Goal: Information Seeking & Learning: Learn about a topic

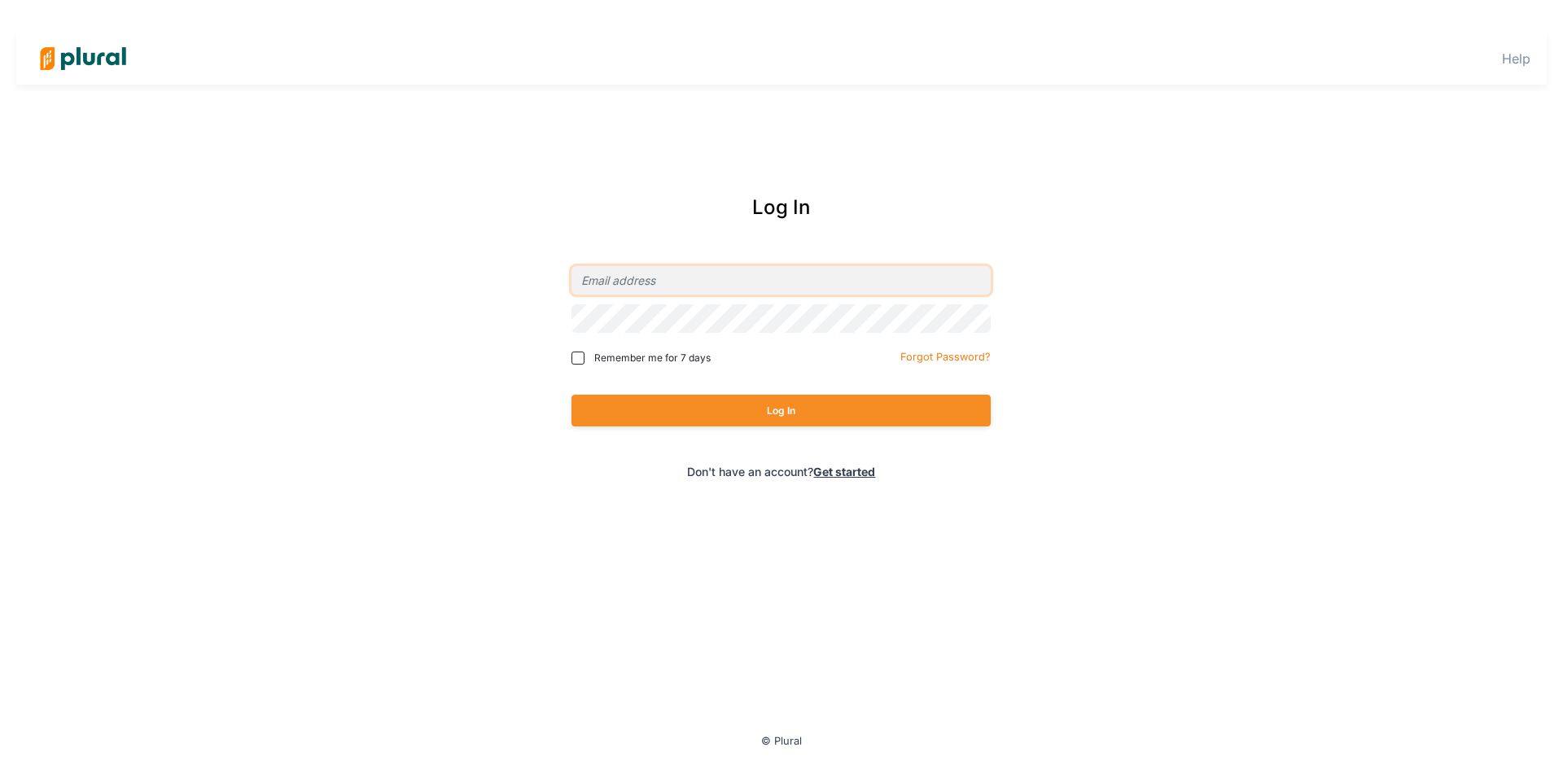
click at [616, 295] on input "email" at bounding box center [781, 280] width 419 height 28
type input "[EMAIL_ADDRESS][PERSON_NAME][DOMAIN_NAME]"
click at [572, 395] on button "Log In" at bounding box center [781, 411] width 419 height 32
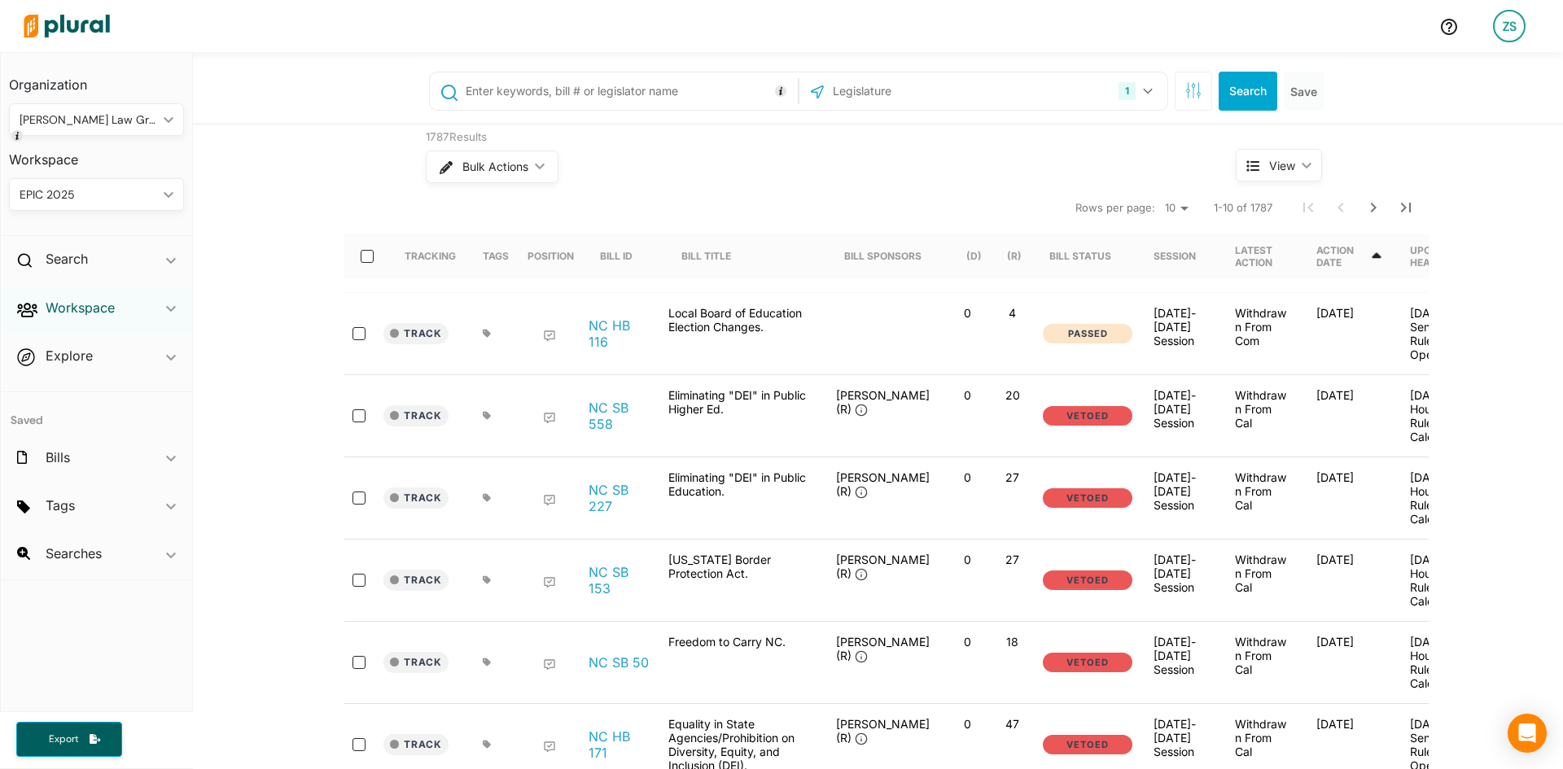
click at [107, 305] on h2 "Workspace" at bounding box center [80, 308] width 69 height 18
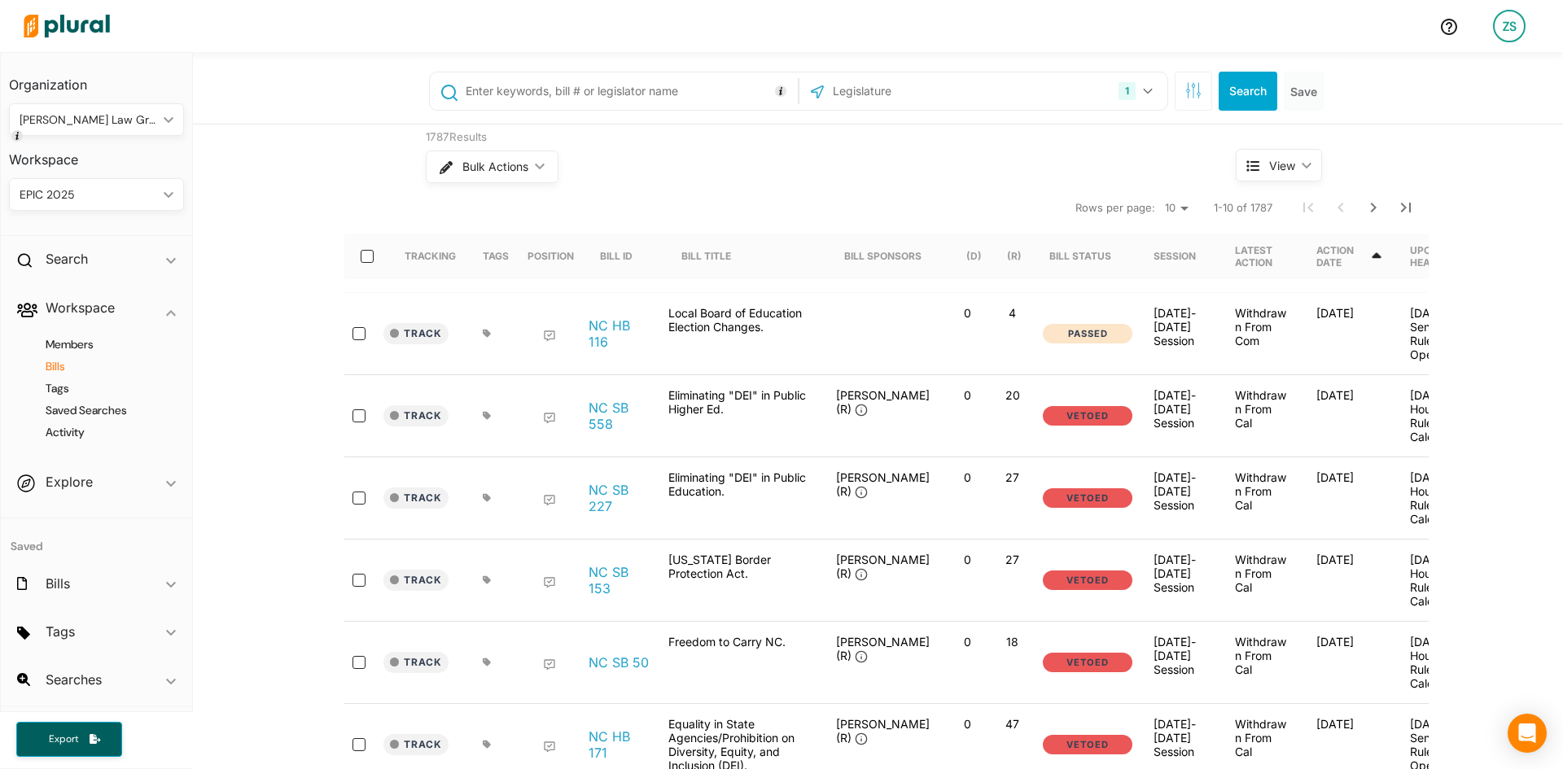
click at [68, 364] on h4 "Bills" at bounding box center [100, 366] width 151 height 15
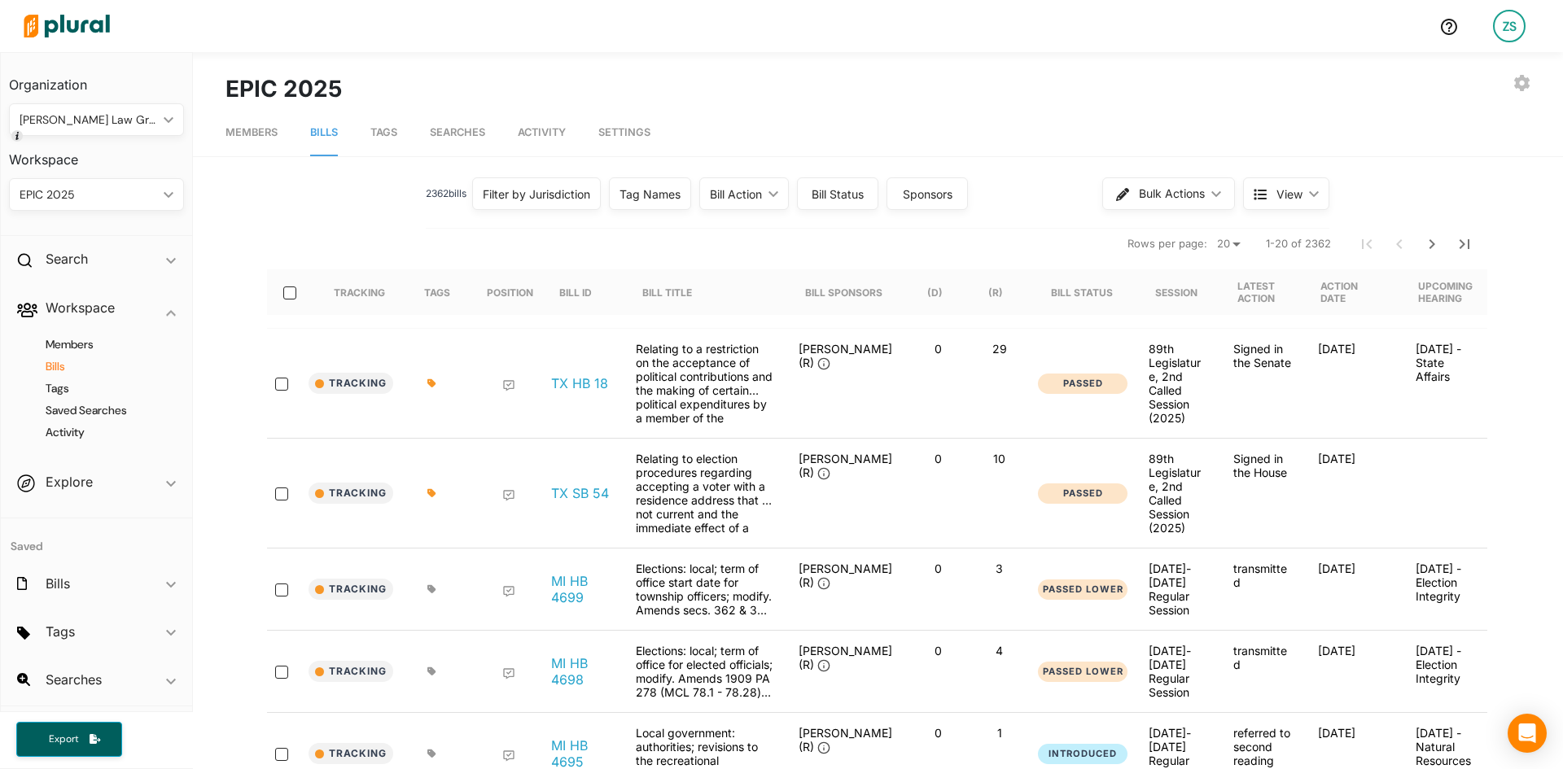
click at [496, 201] on div "Filter by Jurisdiction" at bounding box center [536, 194] width 107 height 17
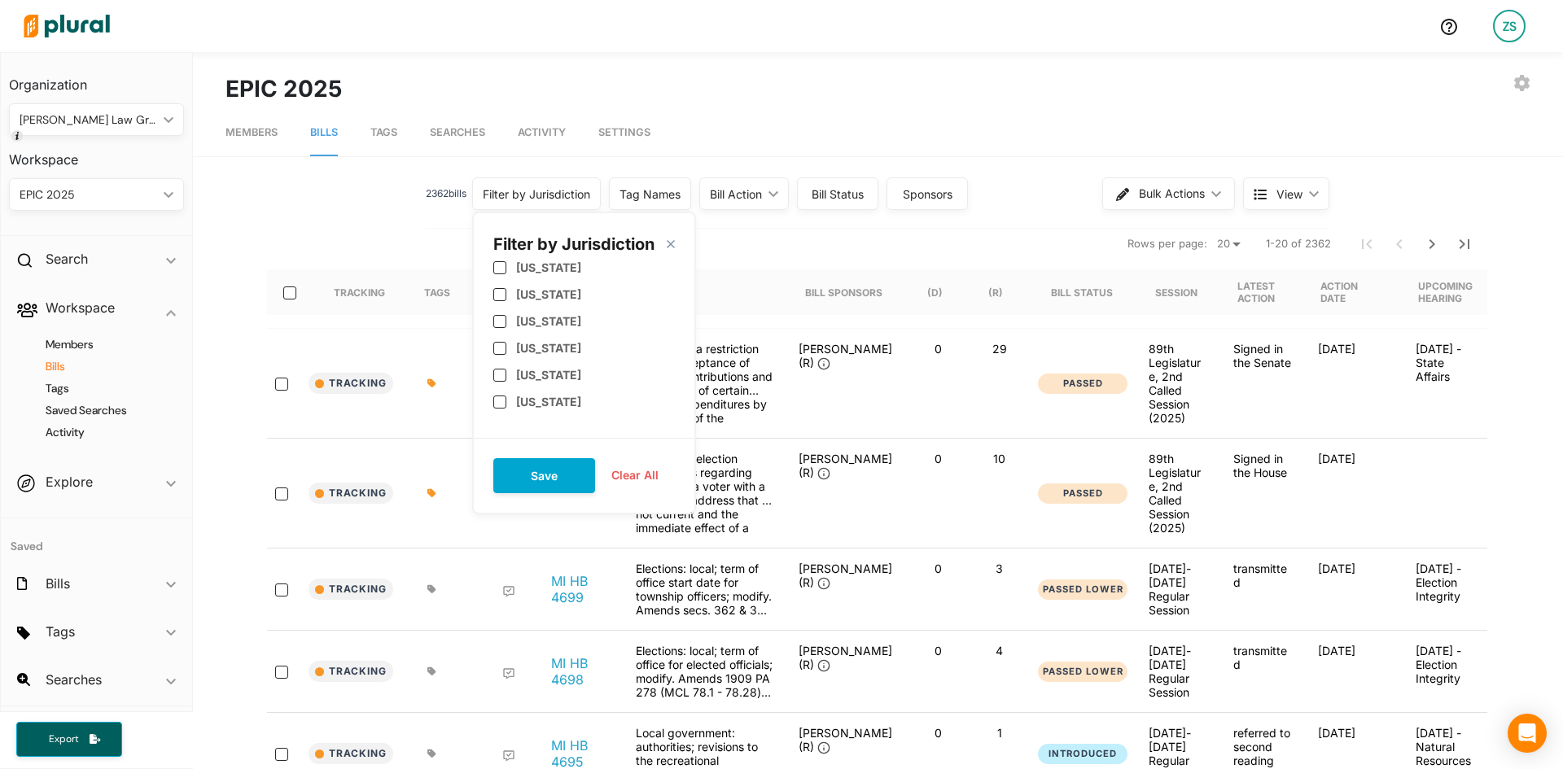
scroll to position [646, 0]
click at [532, 305] on label "[US_STATE]" at bounding box center [548, 307] width 65 height 14
checkbox input "true"
click at [531, 283] on label "[US_STATE]" at bounding box center [548, 281] width 65 height 14
checkbox input "true"
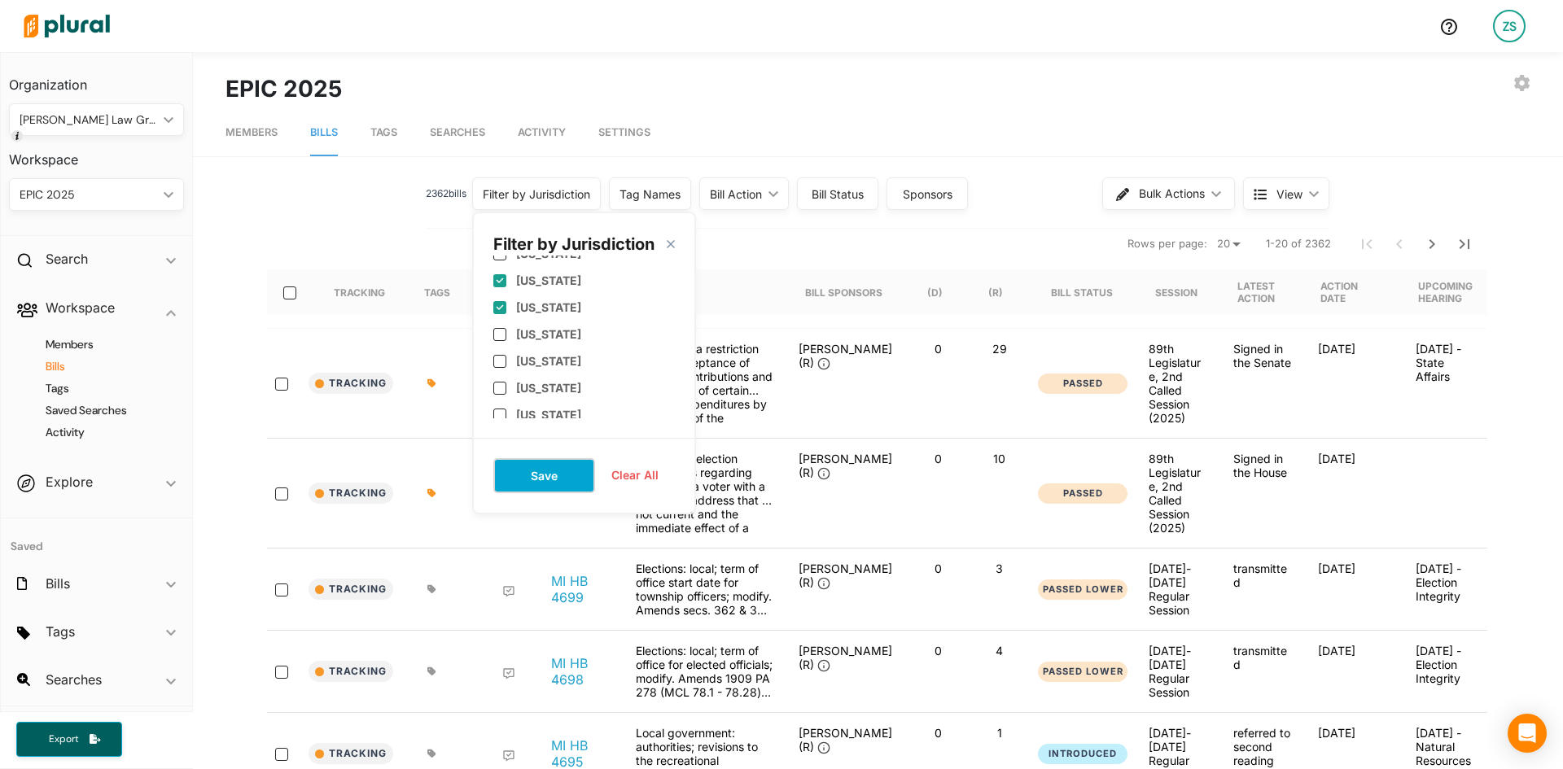
click at [534, 463] on button "Save" at bounding box center [544, 475] width 102 height 35
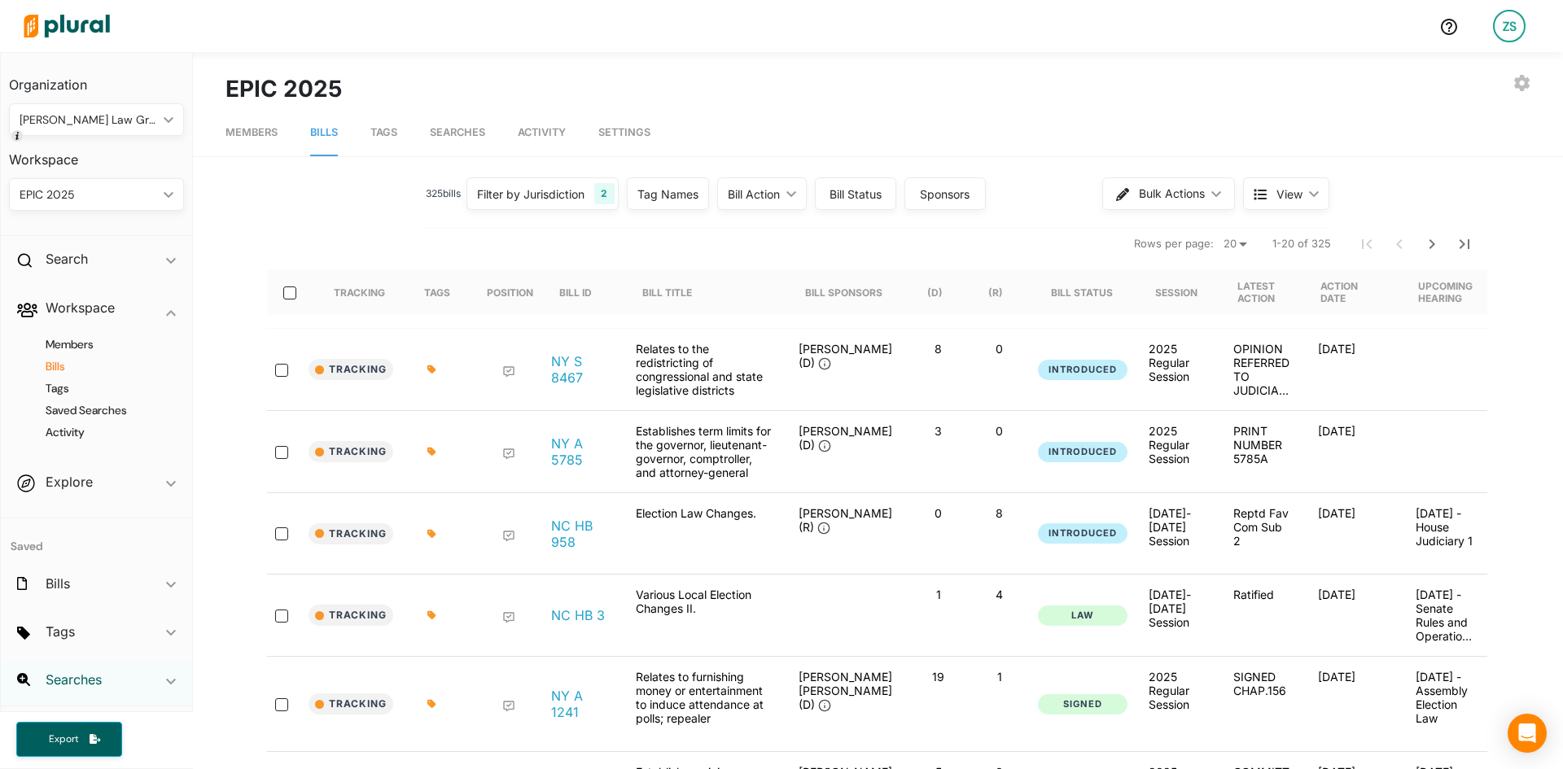
click at [88, 672] on h2 "Searches" at bounding box center [74, 680] width 56 height 18
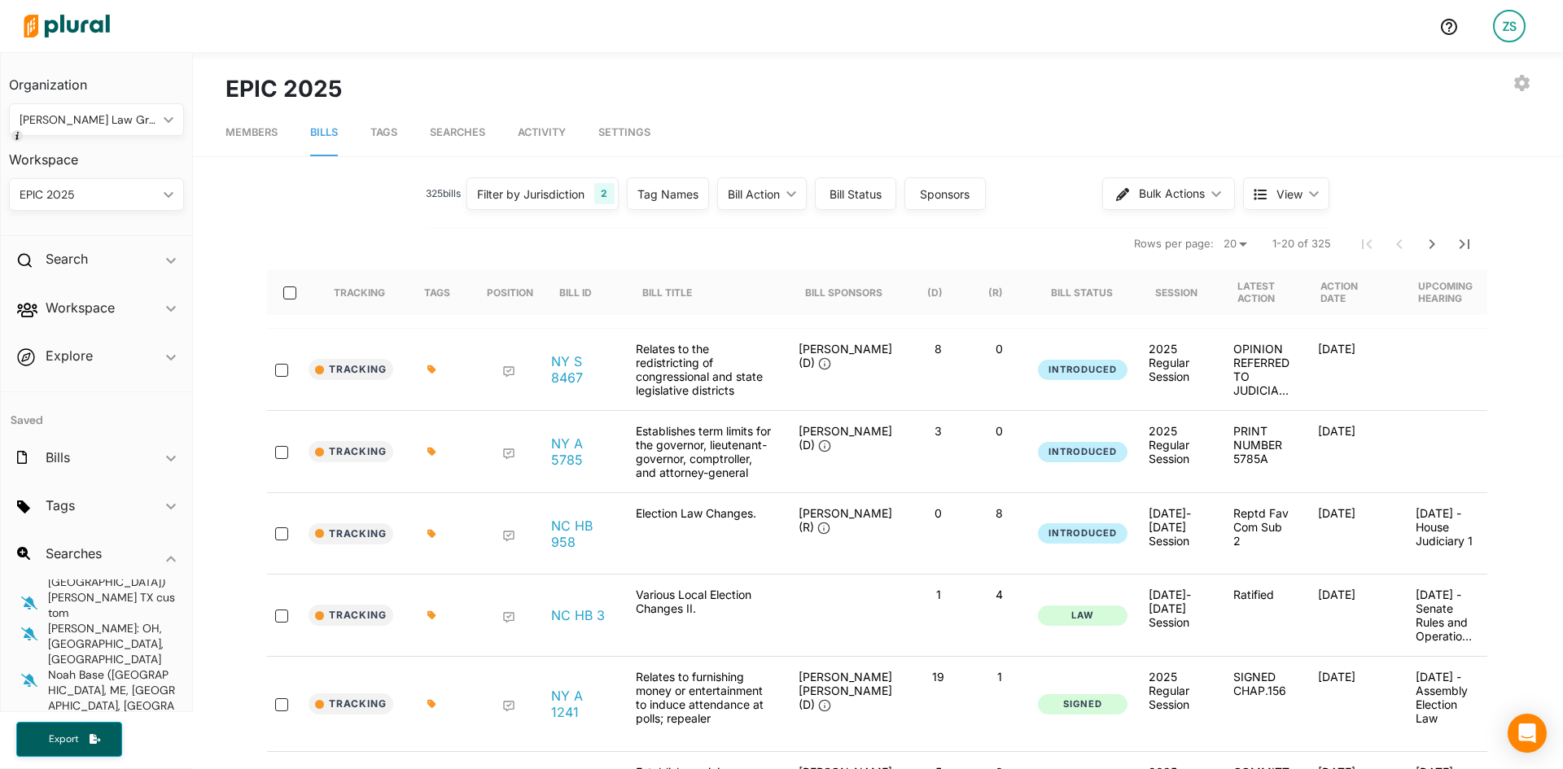
scroll to position [40, 0]
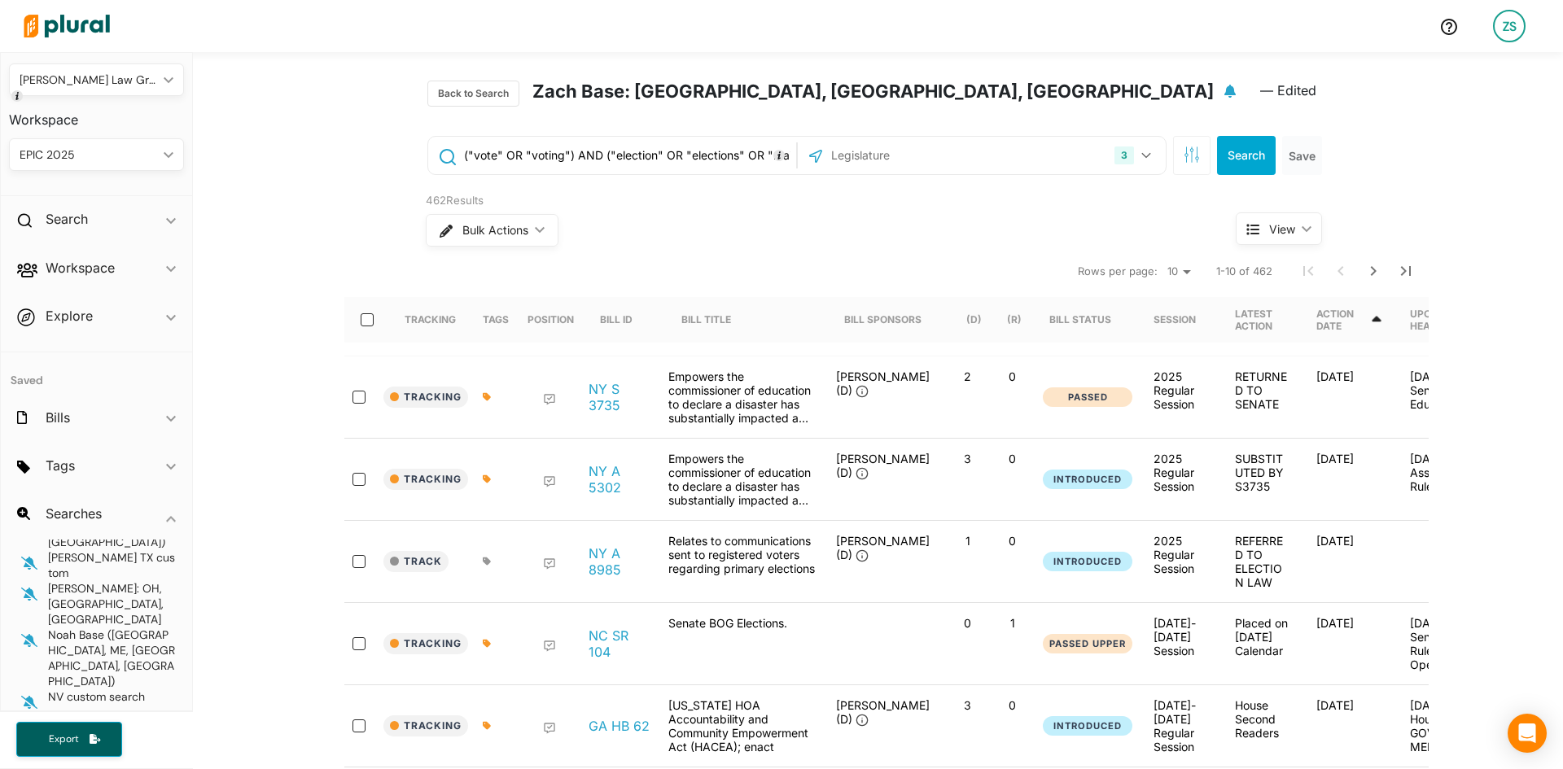
click at [1382, 320] on icon at bounding box center [1377, 319] width 9 height 6
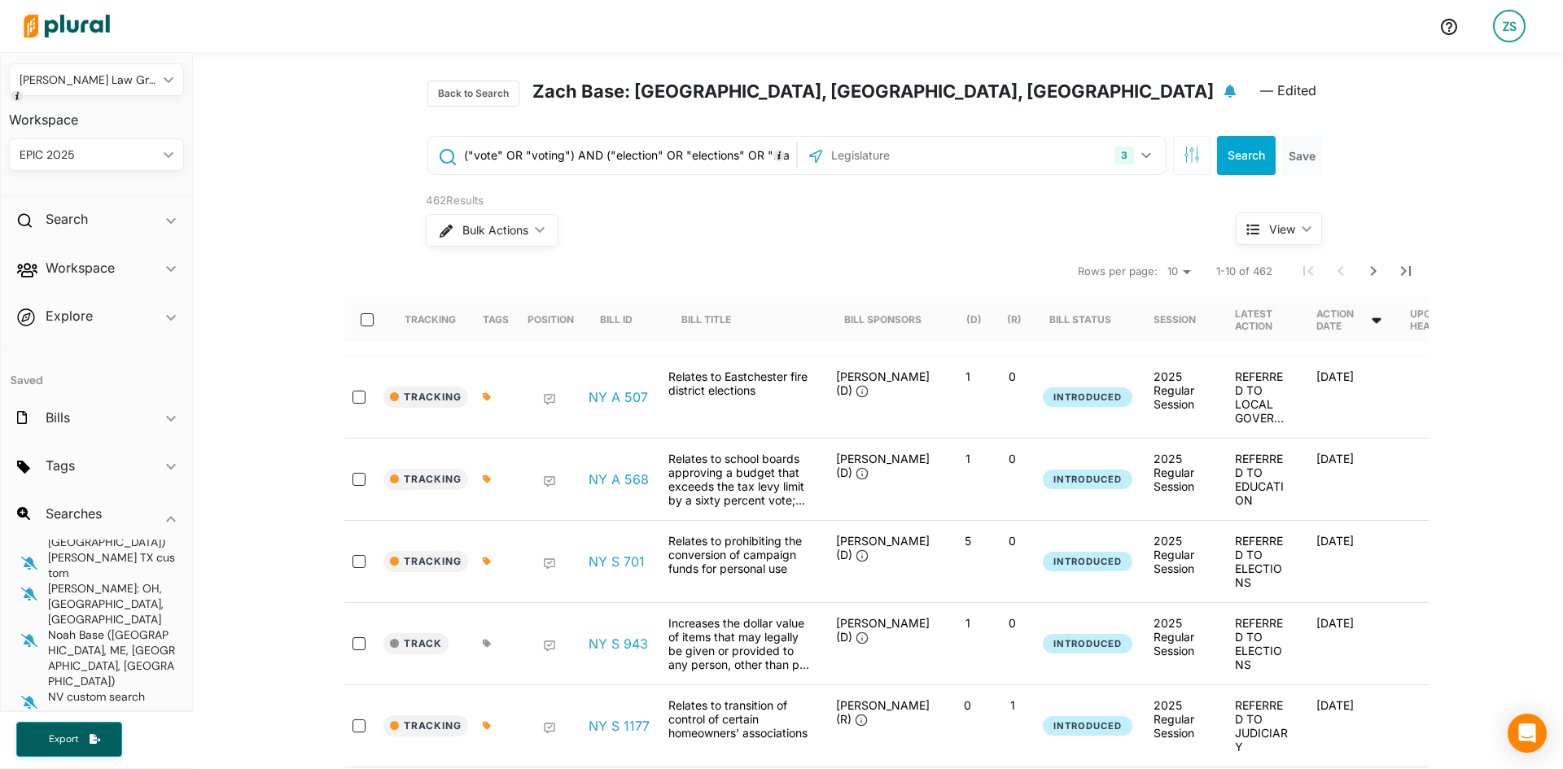
click at [1382, 320] on icon at bounding box center [1377, 321] width 9 height 6
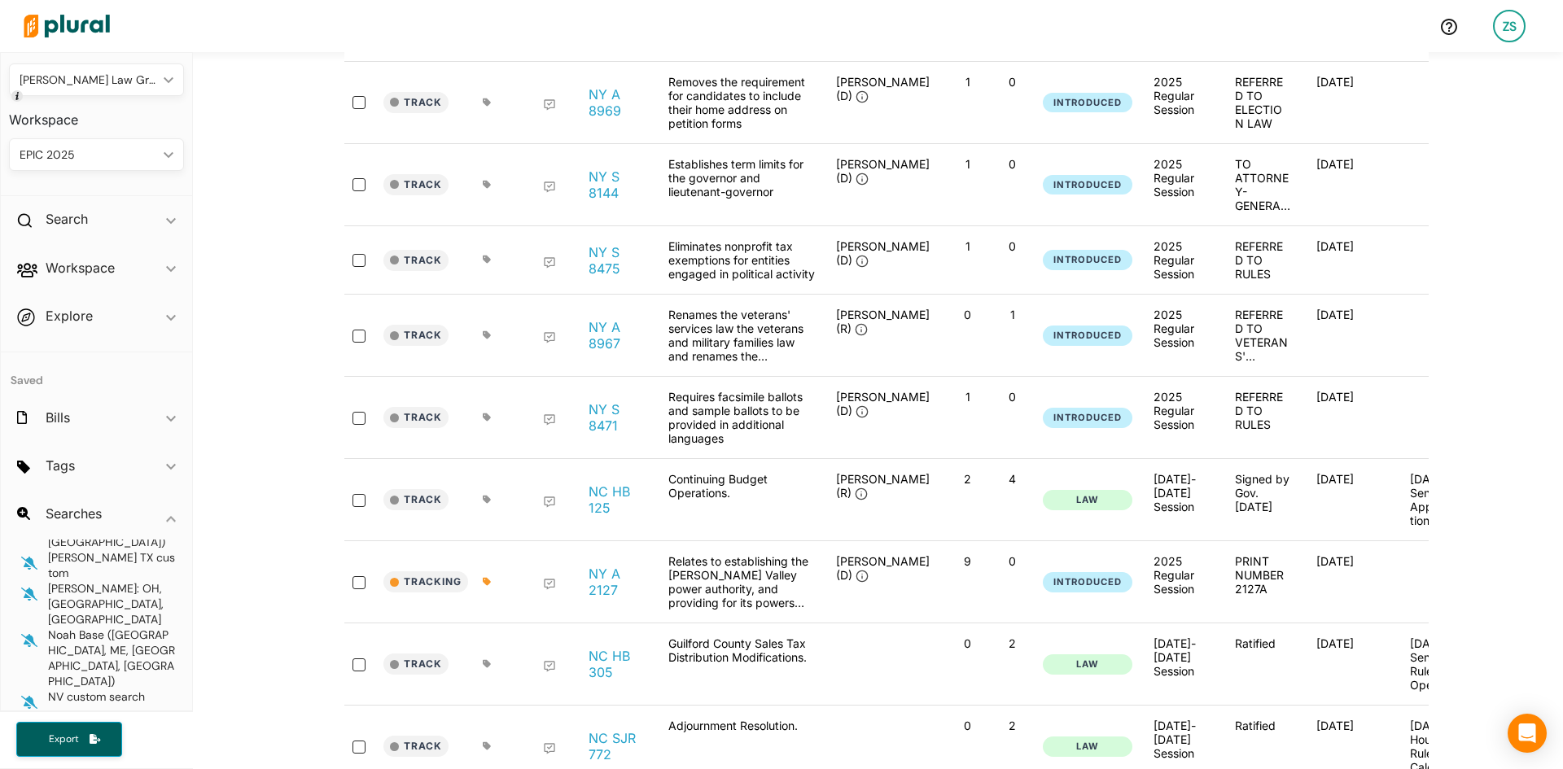
scroll to position [570, 0]
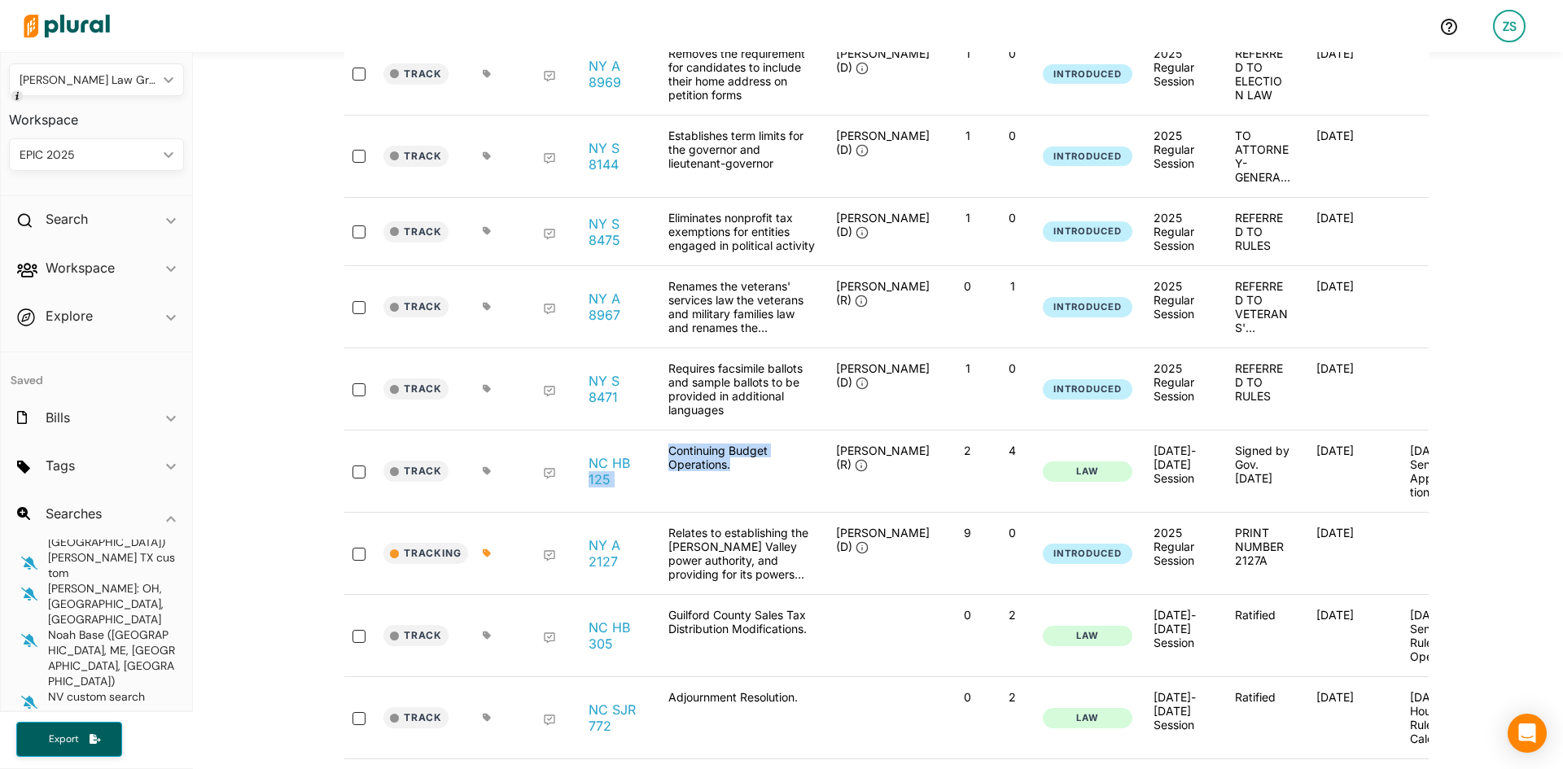
drag, startPoint x: 734, startPoint y: 474, endPoint x: 653, endPoint y: 459, distance: 81.9
click at [653, 459] on div "Track NC HB 125 Continuing Budget Operations. [PERSON_NAME] (R) 2 4 Law [DATE]-…" at bounding box center [911, 472] width 1134 height 82
click at [724, 474] on div "Continuing Budget Operations." at bounding box center [741, 471] width 163 height 55
click at [729, 476] on div "Continuing Budget Operations." at bounding box center [741, 471] width 163 height 55
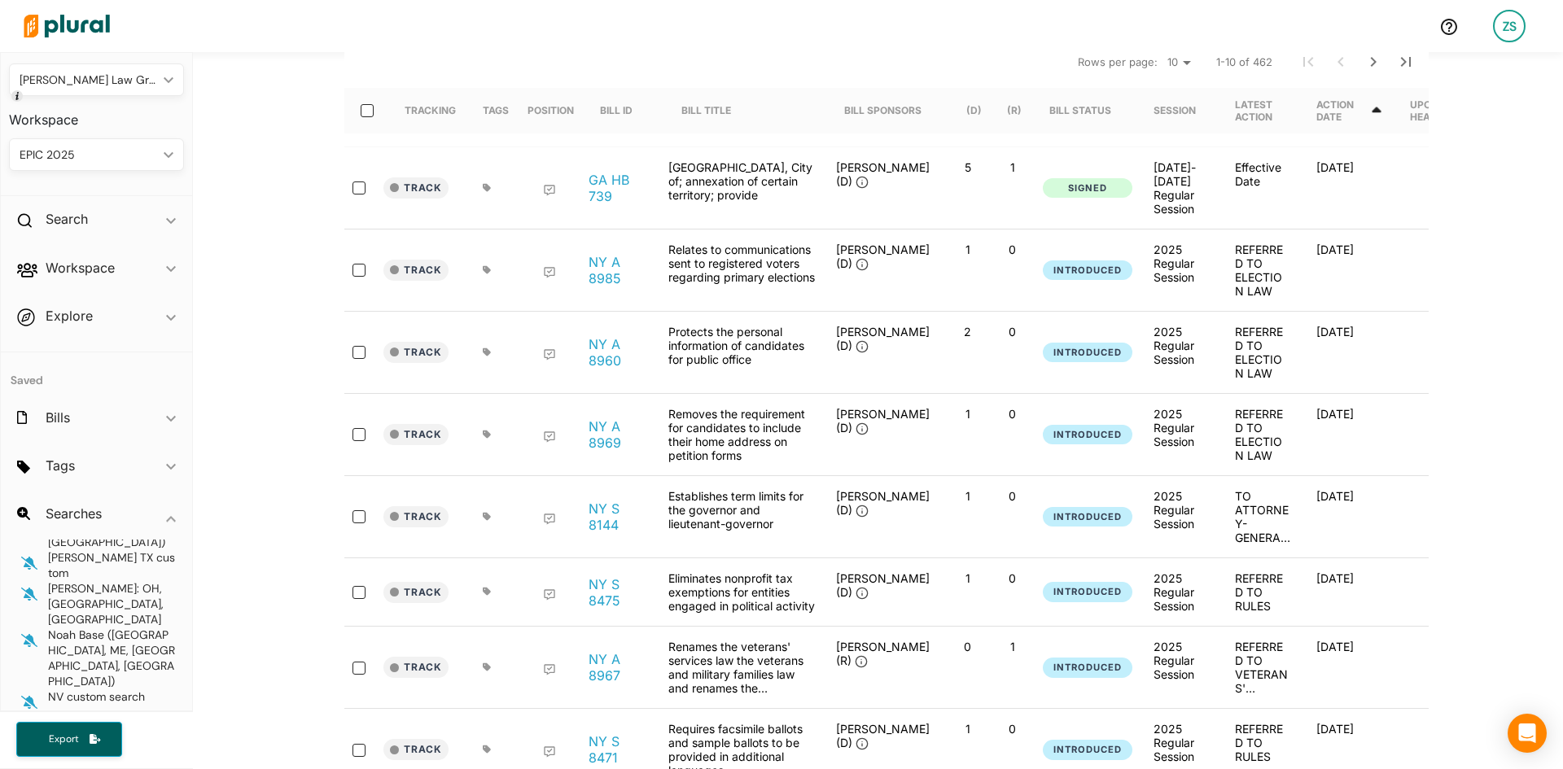
scroll to position [0, 0]
